Goal: Information Seeking & Learning: Understand process/instructions

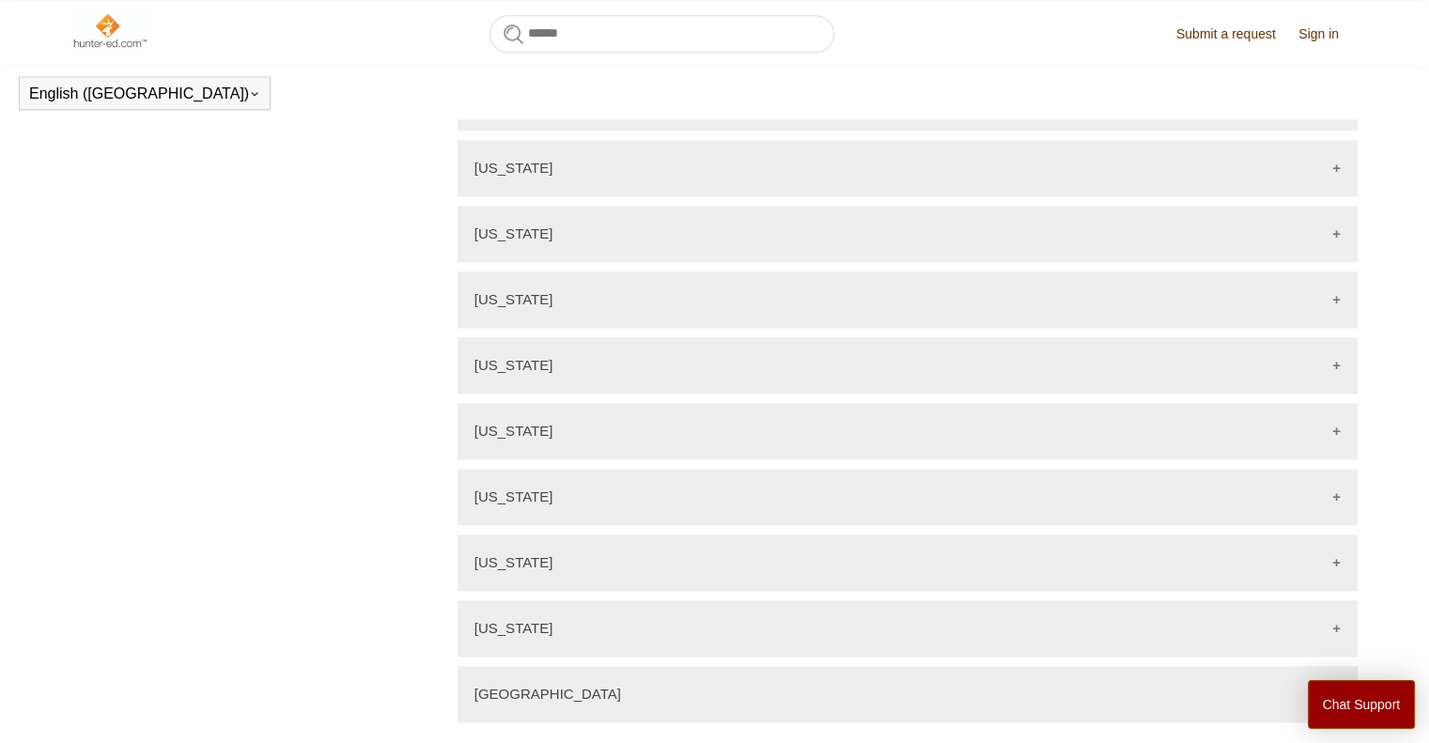
scroll to position [2444, 0]
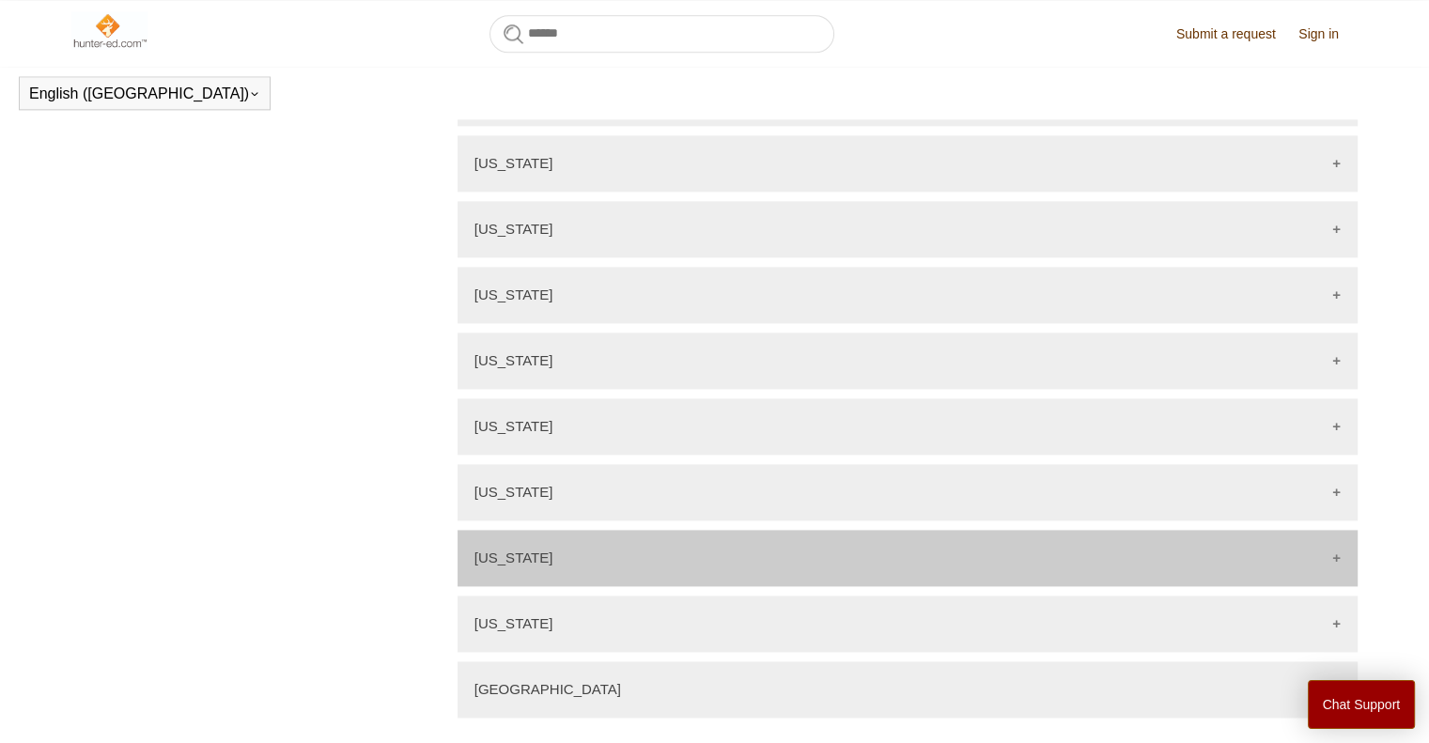
click at [586, 560] on div "[US_STATE]" at bounding box center [908, 558] width 900 height 56
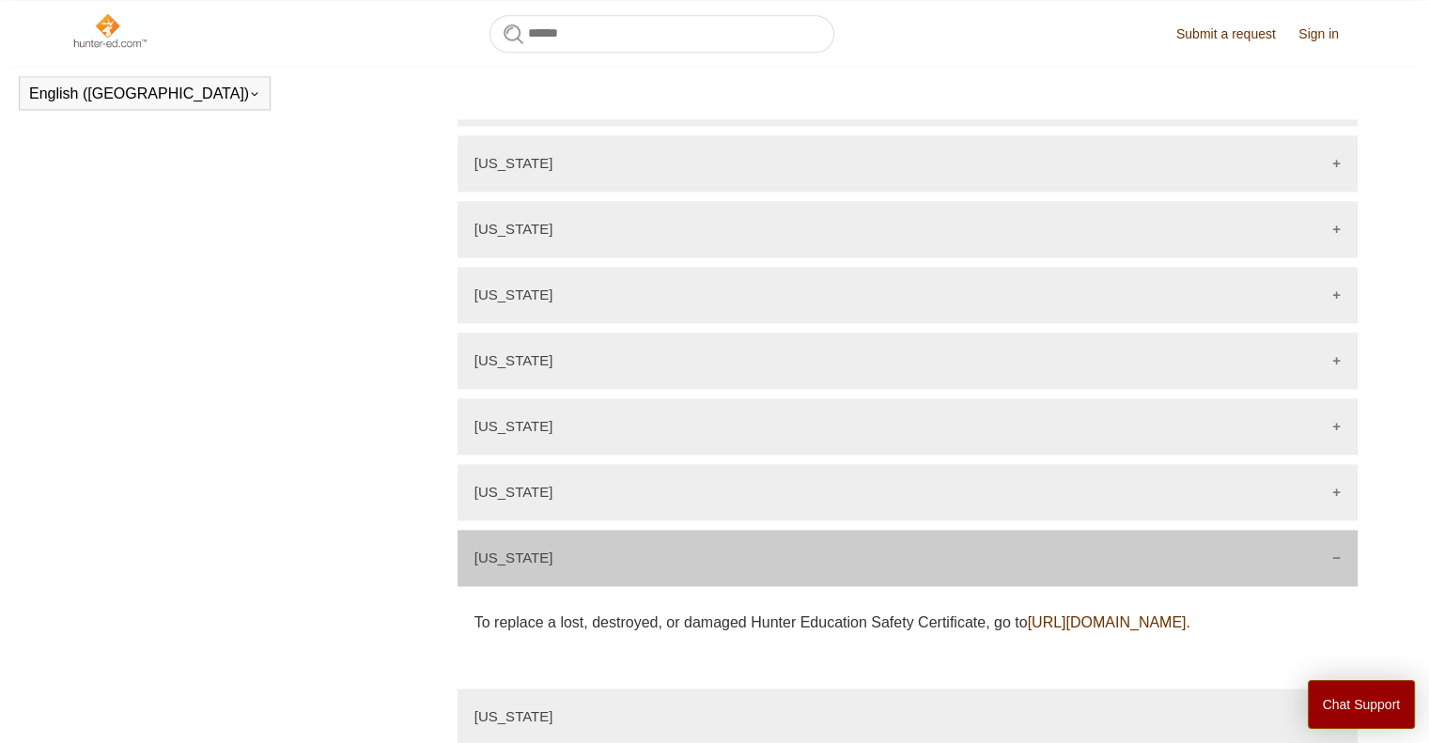
scroll to position [2538, 0]
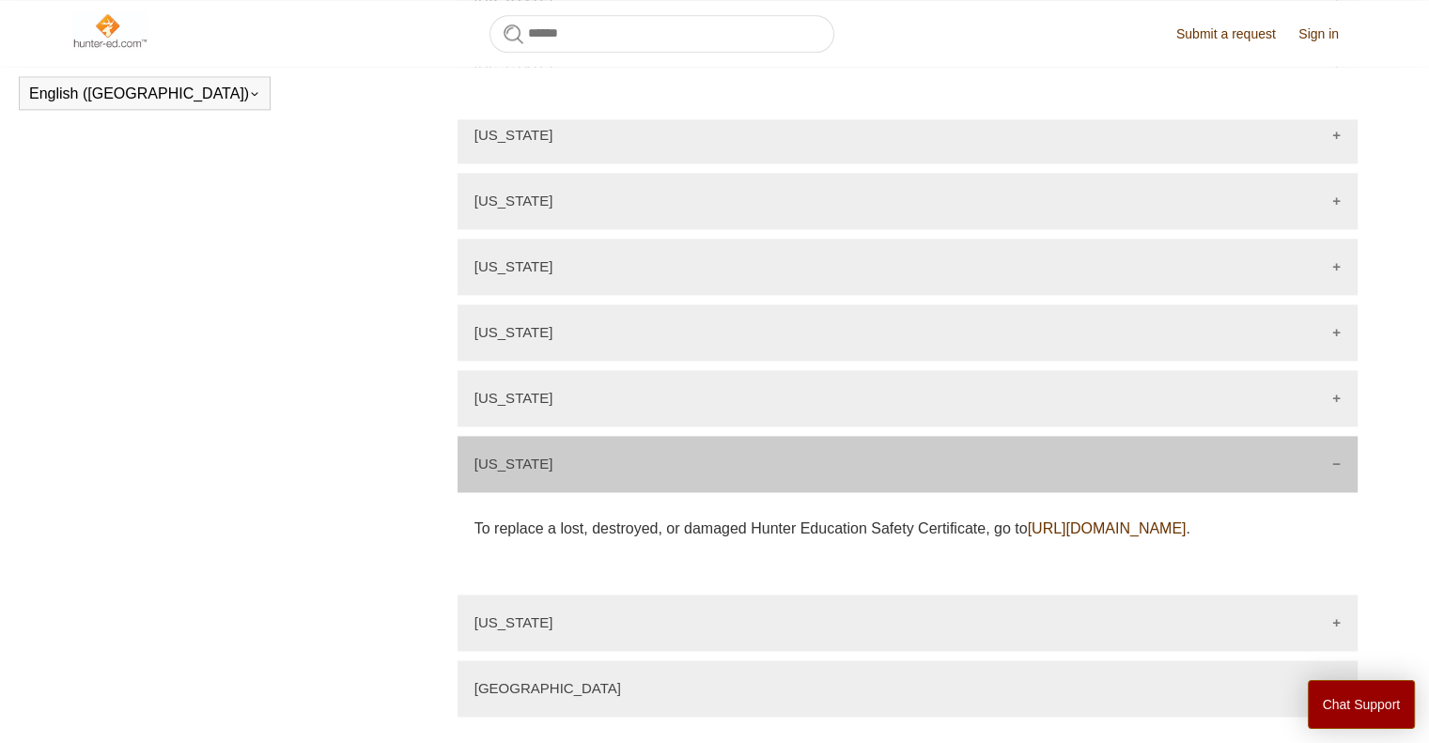
click at [1027, 537] on link "[URL][DOMAIN_NAME]" at bounding box center [1106, 529] width 159 height 16
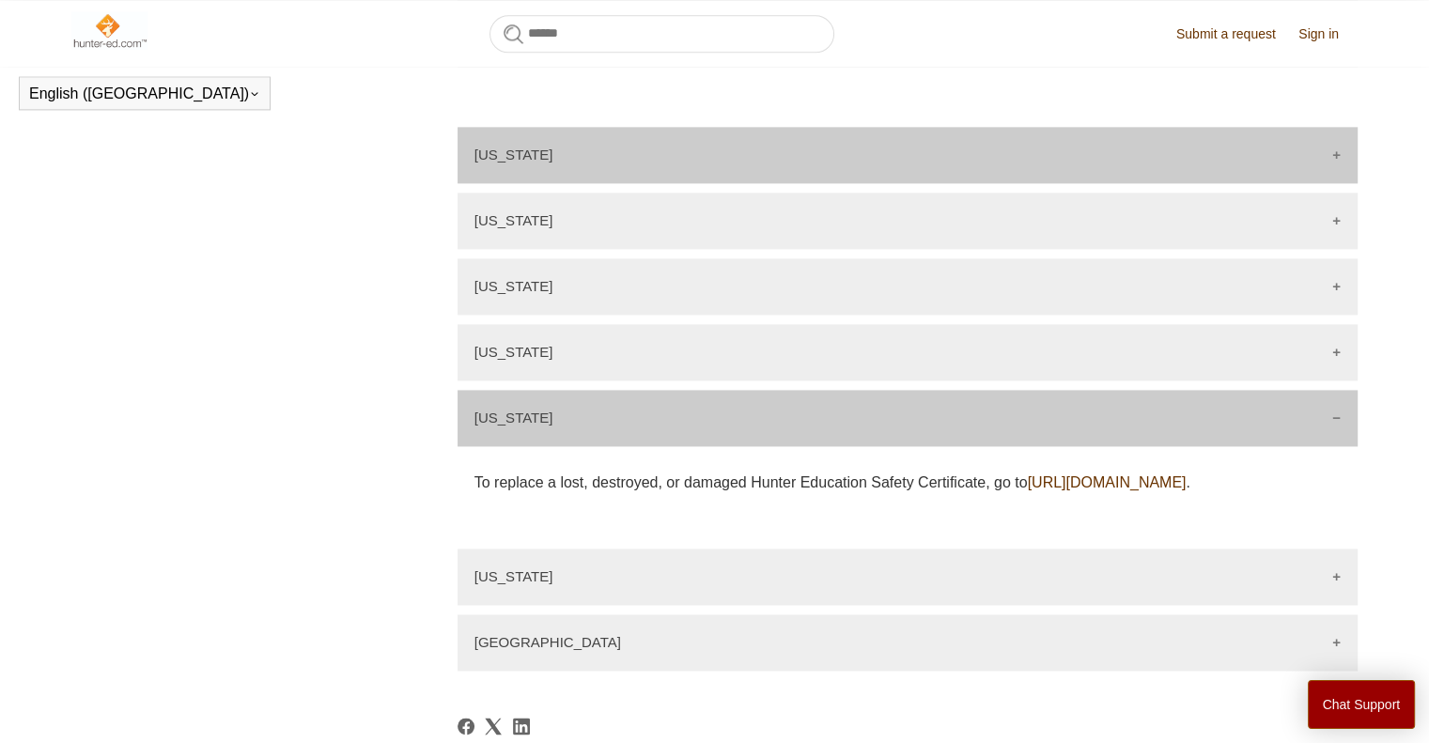
scroll to position [2444, 0]
